Goal: Obtain resource: Obtain resource

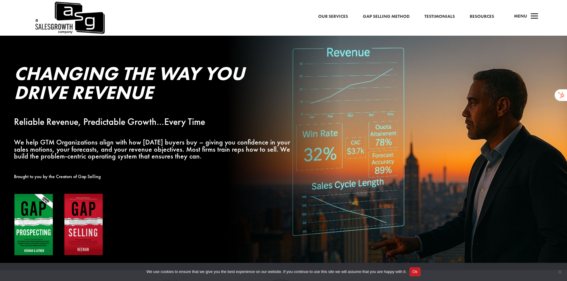
click at [491, 18] on link "Resources" at bounding box center [482, 17] width 24 height 8
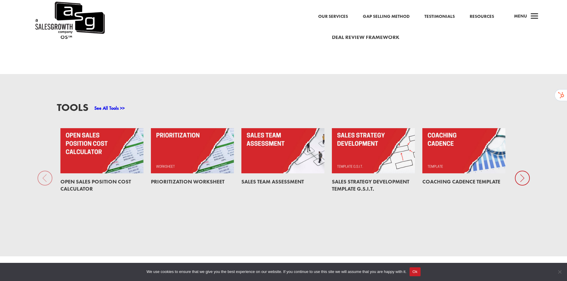
scroll to position [447, 0]
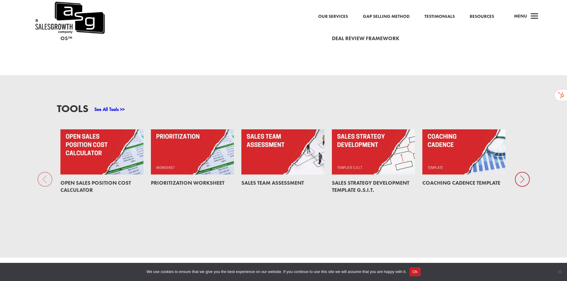
click at [183, 189] on h2 "Prioritization Worksheet" at bounding box center [191, 183] width 81 height 12
click at [176, 172] on link at bounding box center [192, 152] width 83 height 45
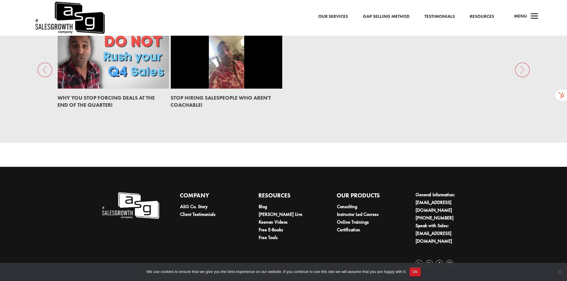
scroll to position [987, 0]
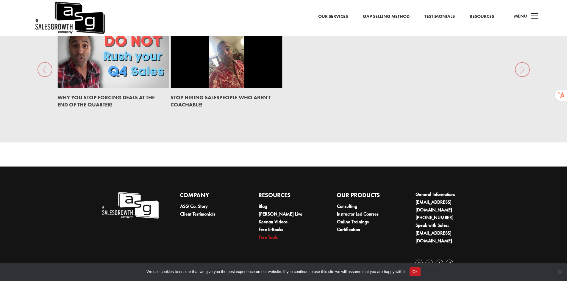
click at [272, 238] on link "Free Tools" at bounding box center [268, 237] width 19 height 6
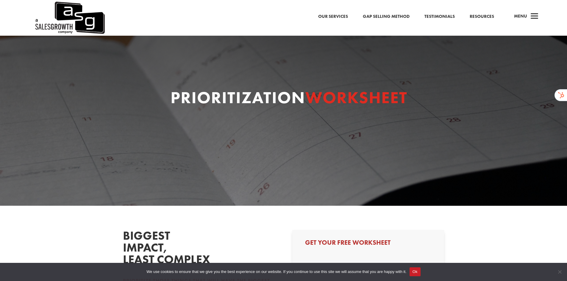
select select "Individual Contributor (AE, SDR, CSM, etc)"
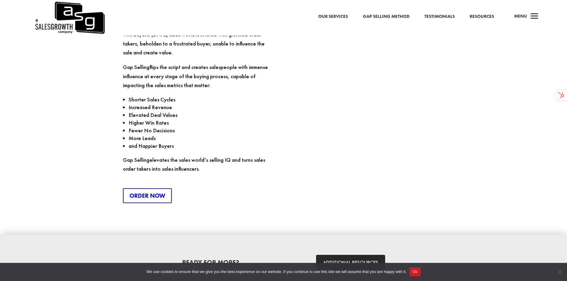
scroll to position [805, 0]
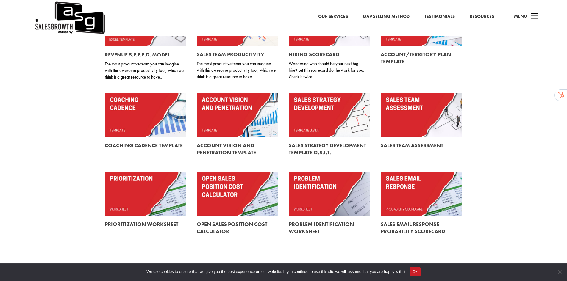
scroll to position [119, 0]
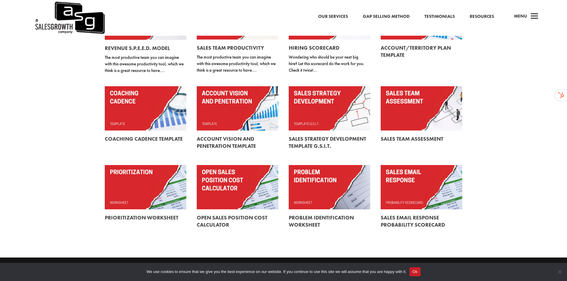
click at [308, 217] on link at bounding box center [330, 222] width 82 height 24
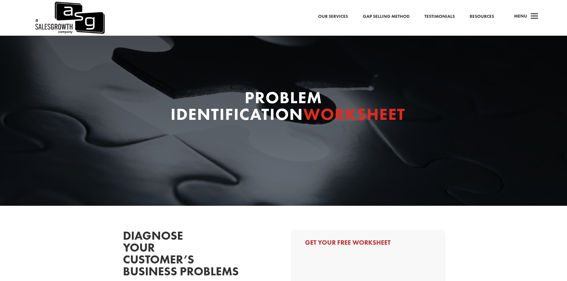
select select "Individual Contributor (AE, SDR, CSM, etc)"
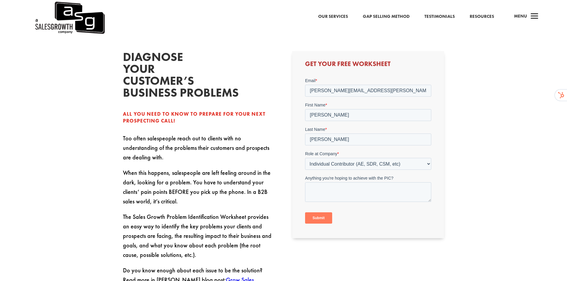
scroll to position [179, 0]
click at [529, 15] on span "a" at bounding box center [535, 17] width 12 height 12
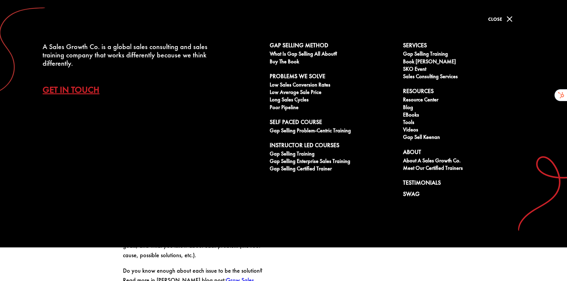
click at [509, 18] on span "M" at bounding box center [510, 19] width 12 height 12
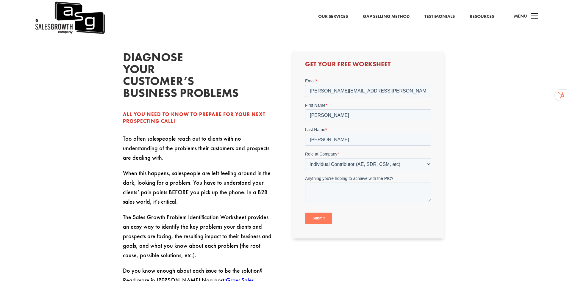
click at [317, 218] on input "Submit" at bounding box center [318, 218] width 27 height 11
